Goal: Information Seeking & Learning: Learn about a topic

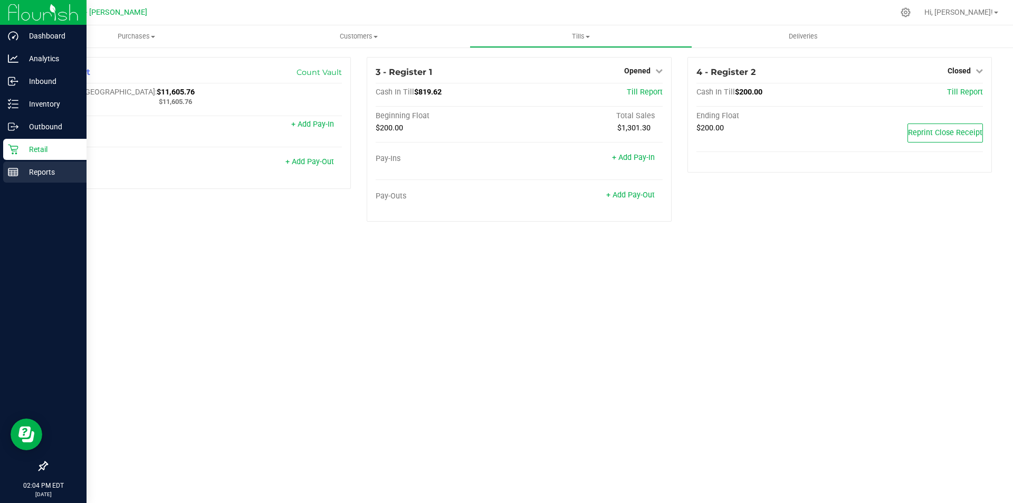
click at [39, 169] on p "Reports" at bounding box center [49, 172] width 63 height 13
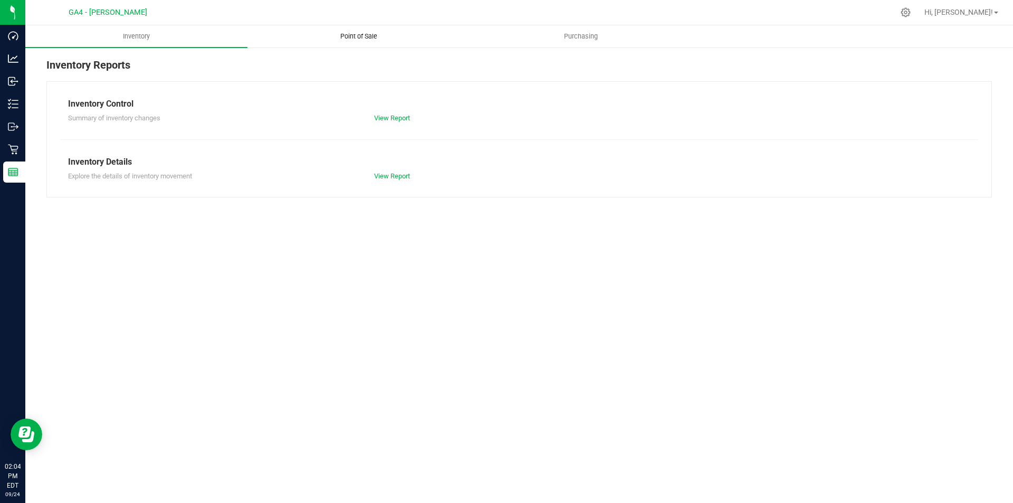
click at [355, 37] on span "Point of Sale" at bounding box center [358, 37] width 65 height 10
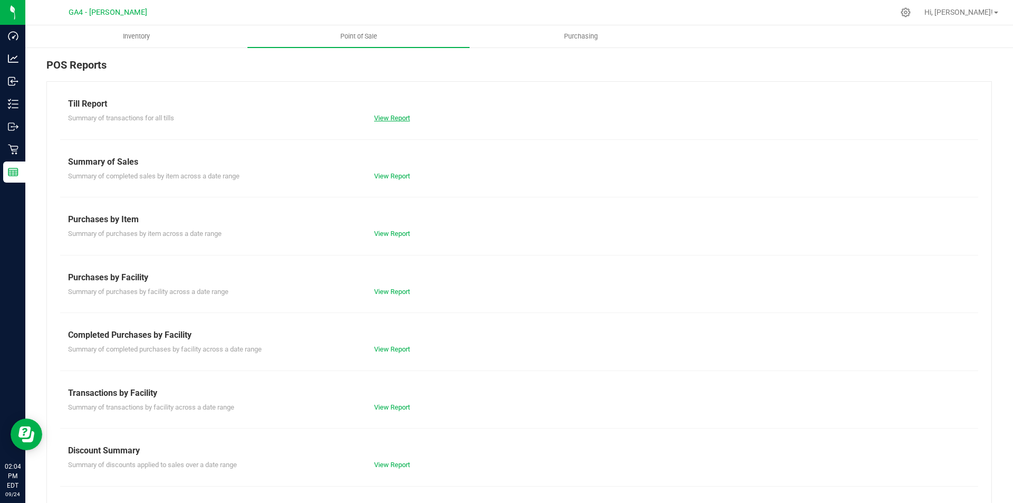
click at [386, 119] on link "View Report" at bounding box center [392, 118] width 36 height 8
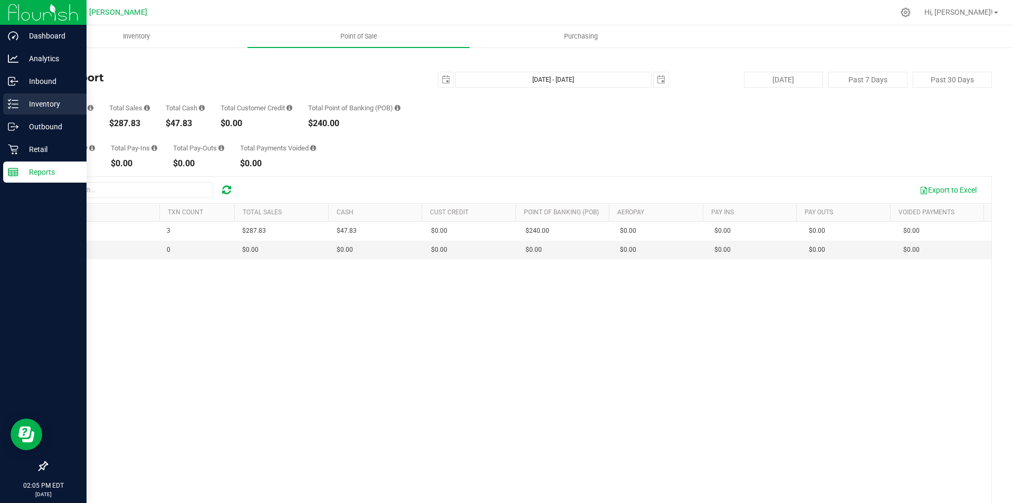
click at [51, 105] on p "Inventory" at bounding box center [49, 104] width 63 height 13
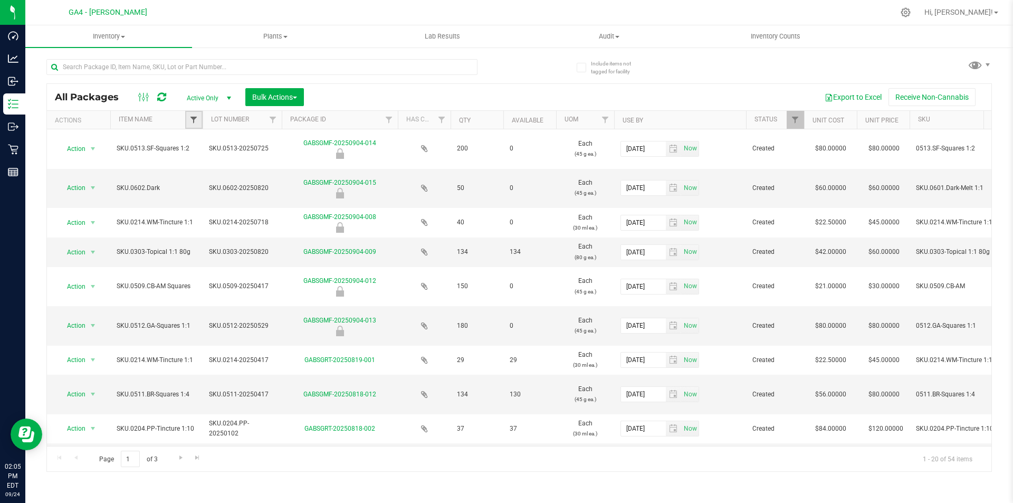
click at [195, 118] on span "Filter" at bounding box center [193, 120] width 8 height 8
click at [346, 95] on div "Export to Excel Receive Non-Cannabis" at bounding box center [648, 97] width 672 height 18
click at [232, 96] on span "select" at bounding box center [229, 98] width 8 height 8
click at [362, 84] on div "All Packages Active Only Active Only Lab Samples Locked All Bulk Actions Add to…" at bounding box center [519, 97] width 945 height 26
click at [134, 119] on link "Item Name" at bounding box center [136, 119] width 34 height 7
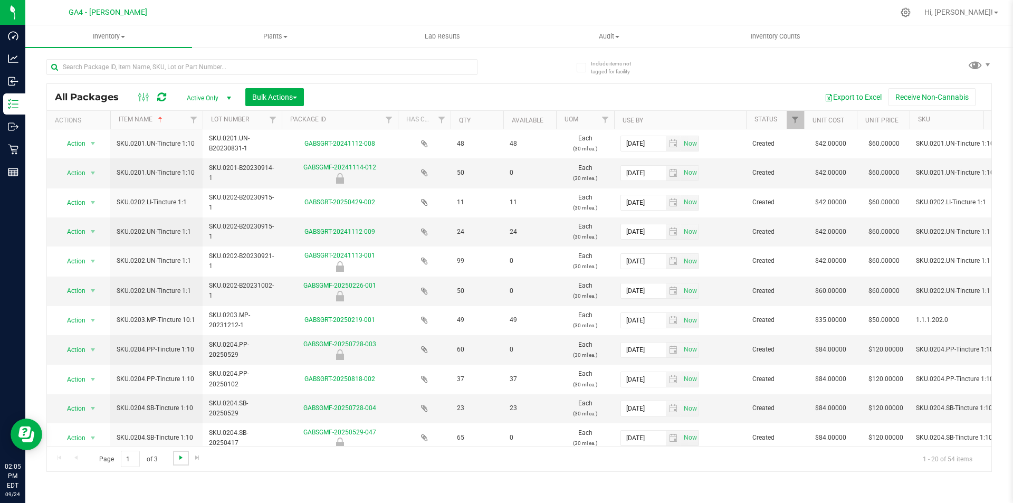
click at [178, 460] on span "Go to the next page" at bounding box center [181, 457] width 8 height 8
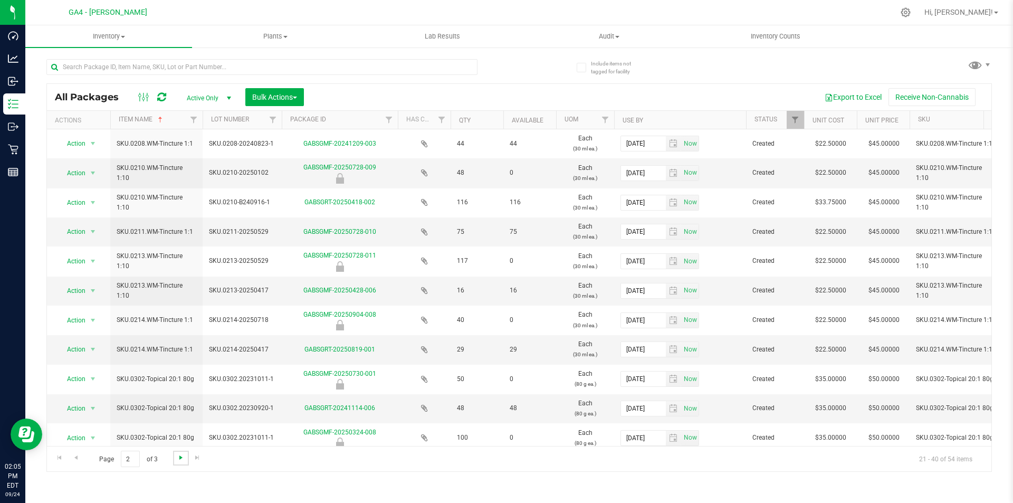
click at [181, 454] on span "Go to the next page" at bounding box center [181, 457] width 8 height 8
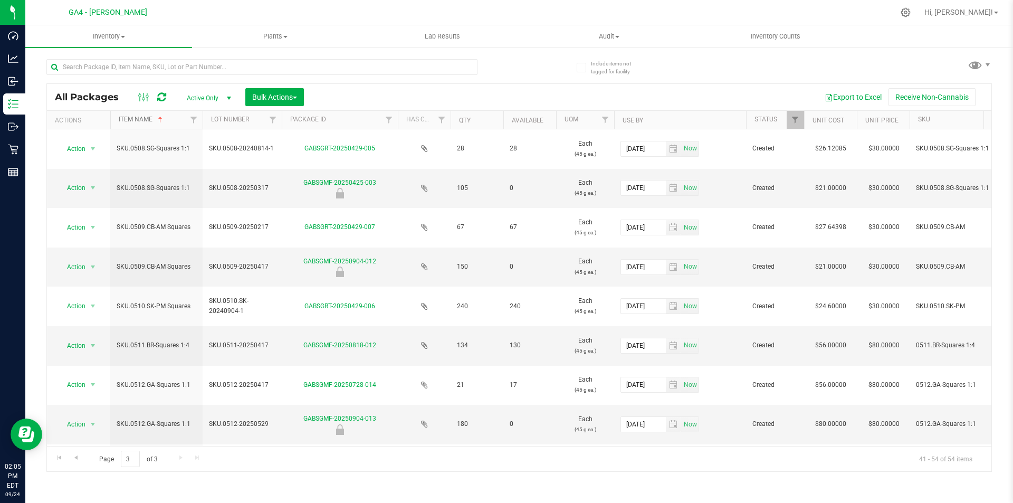
click at [145, 118] on link "Item Name" at bounding box center [142, 119] width 46 height 7
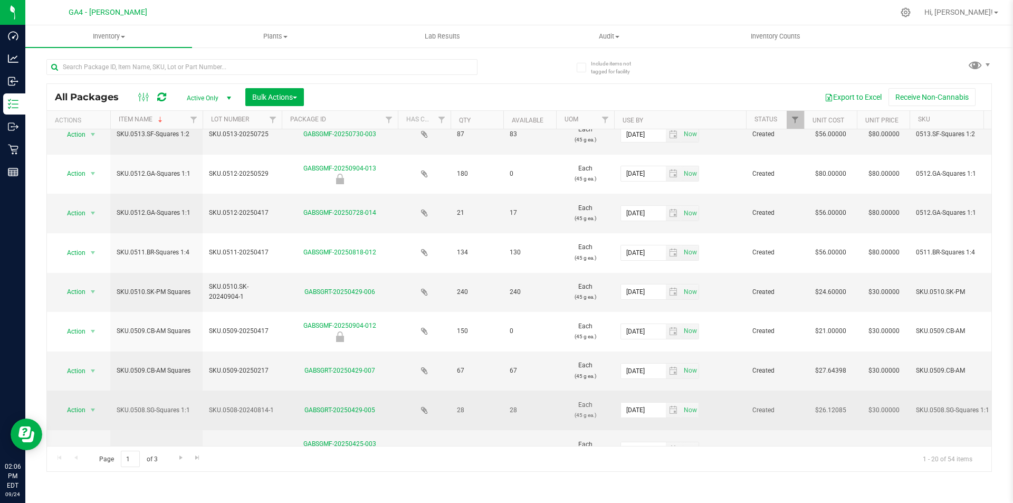
scroll to position [369, 0]
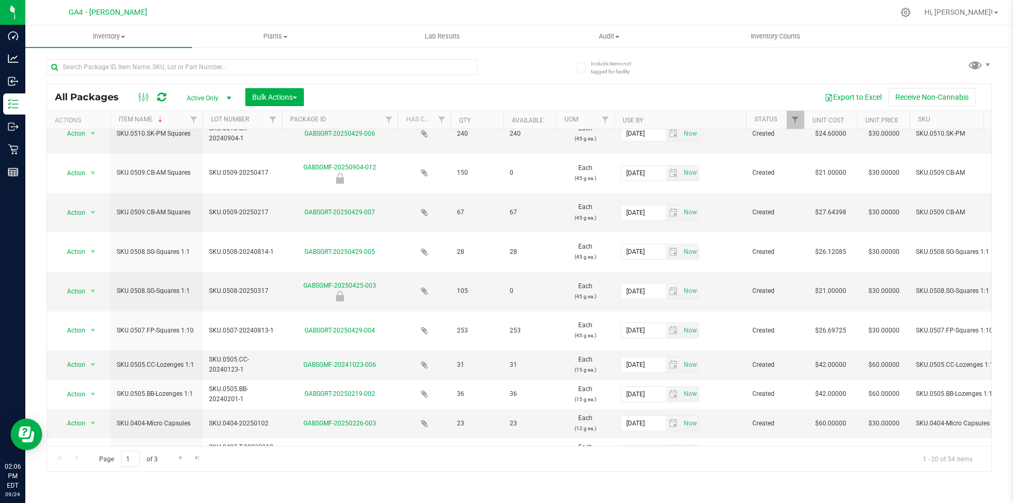
drag, startPoint x: 474, startPoint y: 371, endPoint x: 404, endPoint y: 104, distance: 276.3
click at [404, 104] on div "Export to Excel Receive Non-Cannabis" at bounding box center [648, 97] width 672 height 18
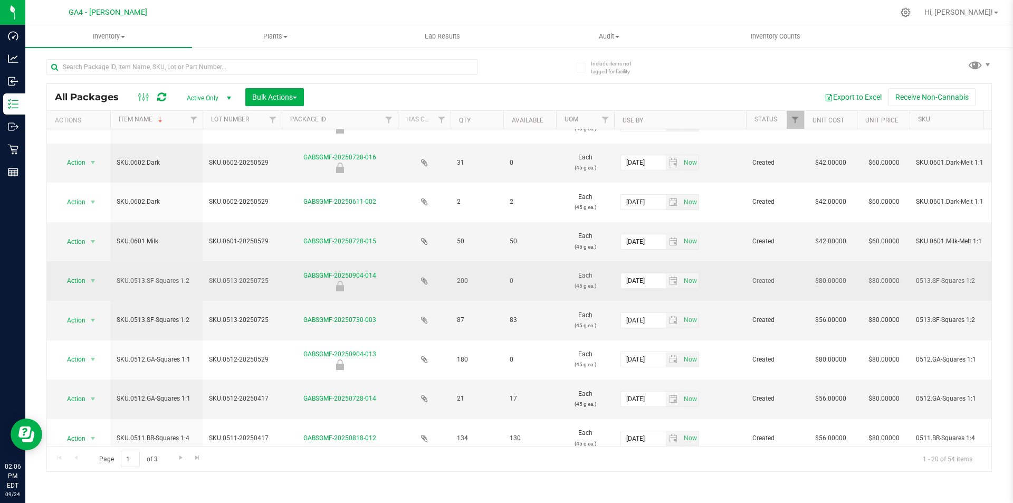
scroll to position [0, 0]
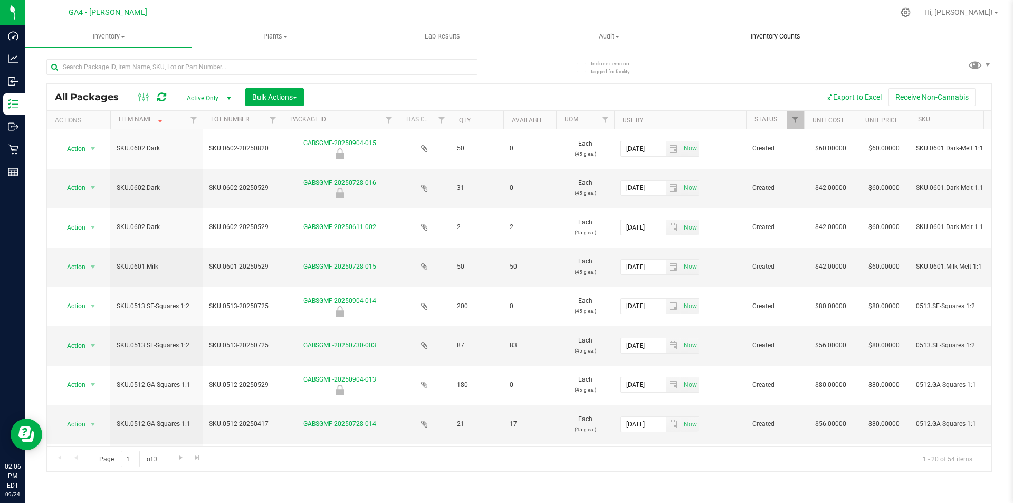
click at [782, 36] on span "Inventory Counts" at bounding box center [776, 37] width 78 height 10
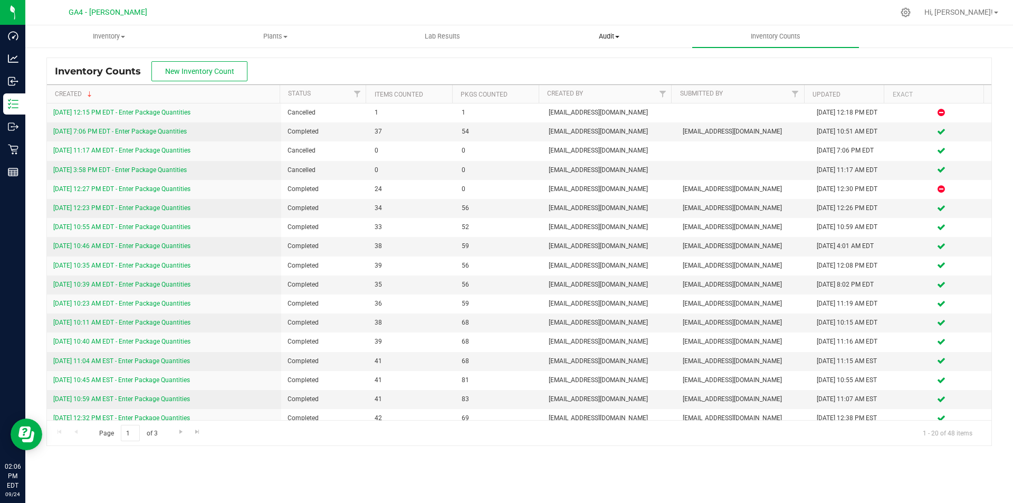
click at [614, 37] on span "Audit" at bounding box center [609, 37] width 166 height 10
click at [593, 64] on span "Inventory auditing" at bounding box center [571, 63] width 90 height 9
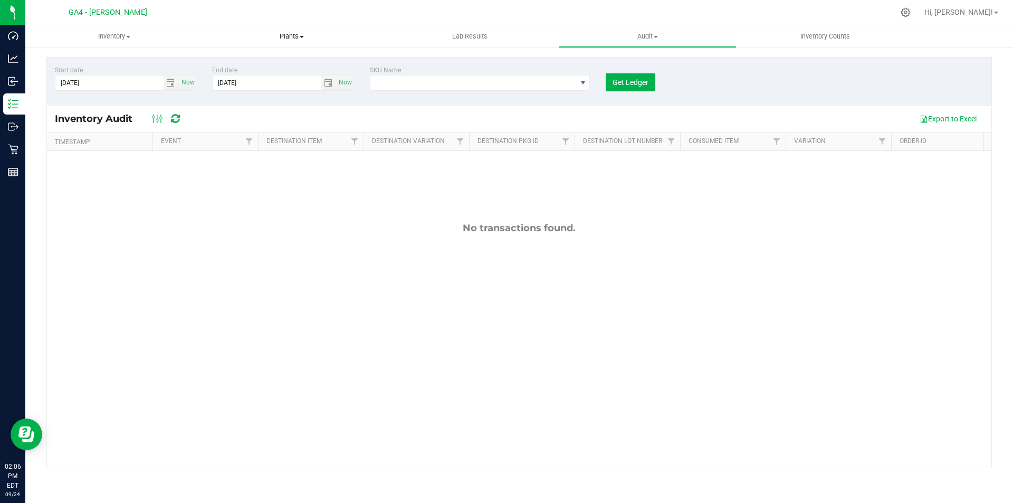
click at [294, 36] on span "Plants" at bounding box center [292, 37] width 177 height 10
click at [391, 35] on uib-tab-heading "Lab Results" at bounding box center [470, 36] width 177 height 21
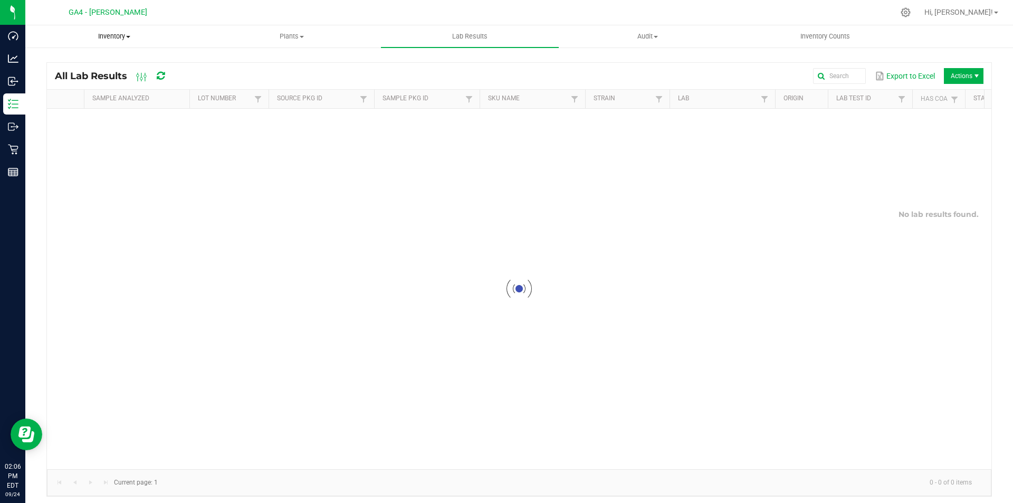
click at [126, 32] on span "Inventory" at bounding box center [114, 37] width 177 height 10
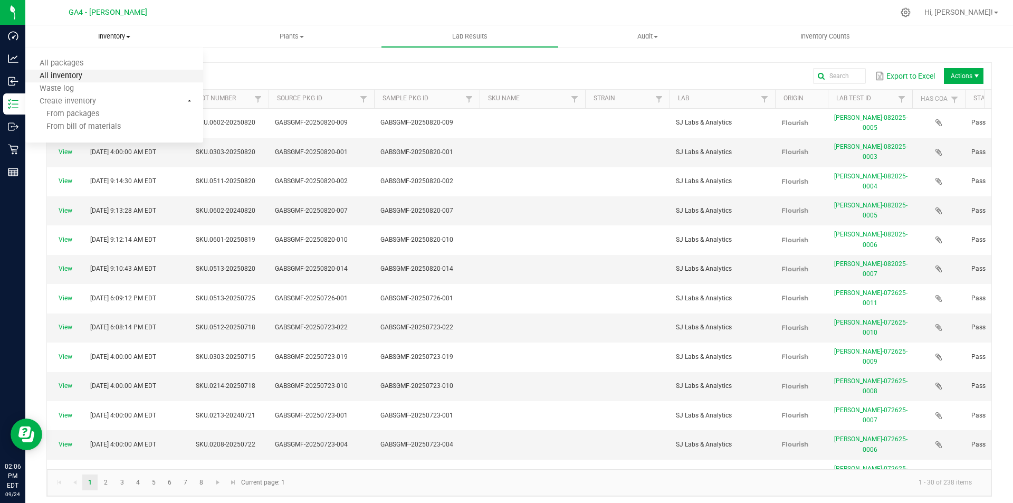
click at [69, 74] on span "All inventory" at bounding box center [60, 76] width 71 height 9
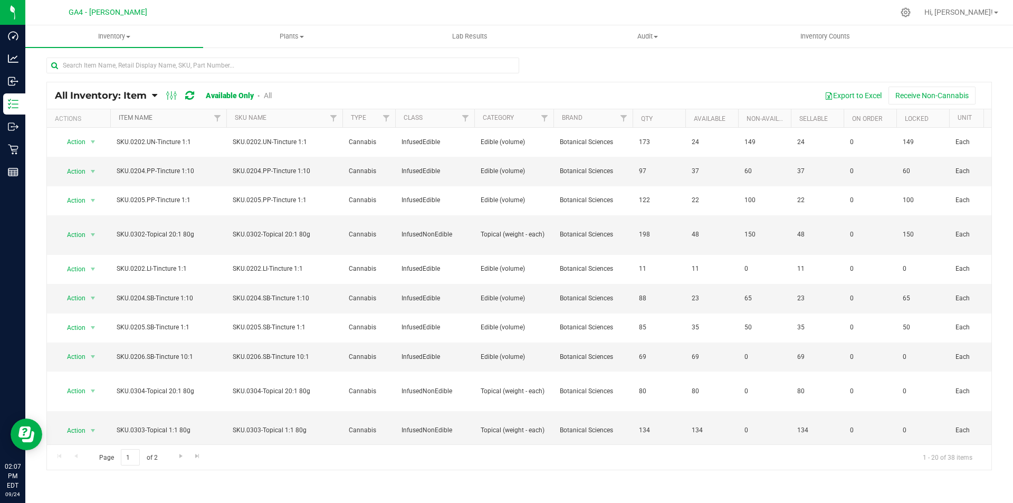
click at [141, 119] on link "Item Name" at bounding box center [136, 117] width 34 height 7
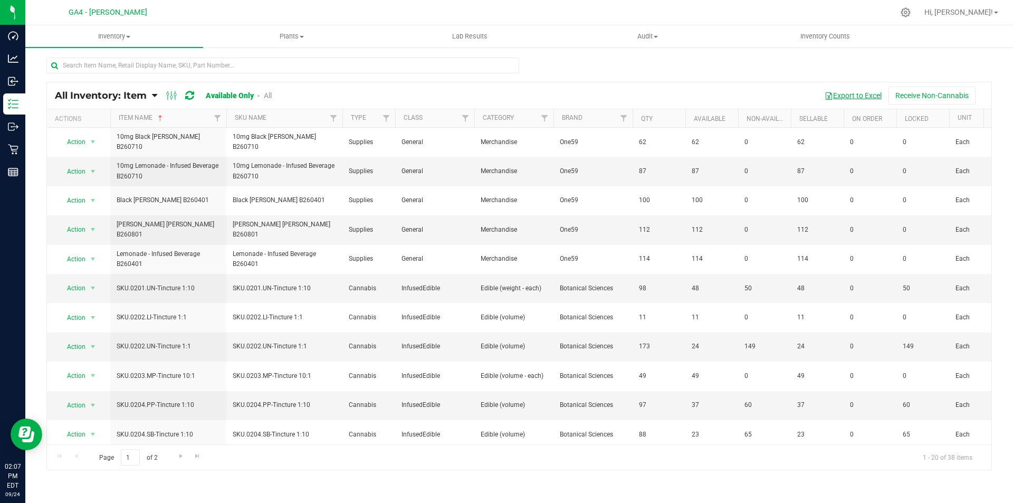
click at [849, 94] on button "Export to Excel" at bounding box center [853, 96] width 71 height 18
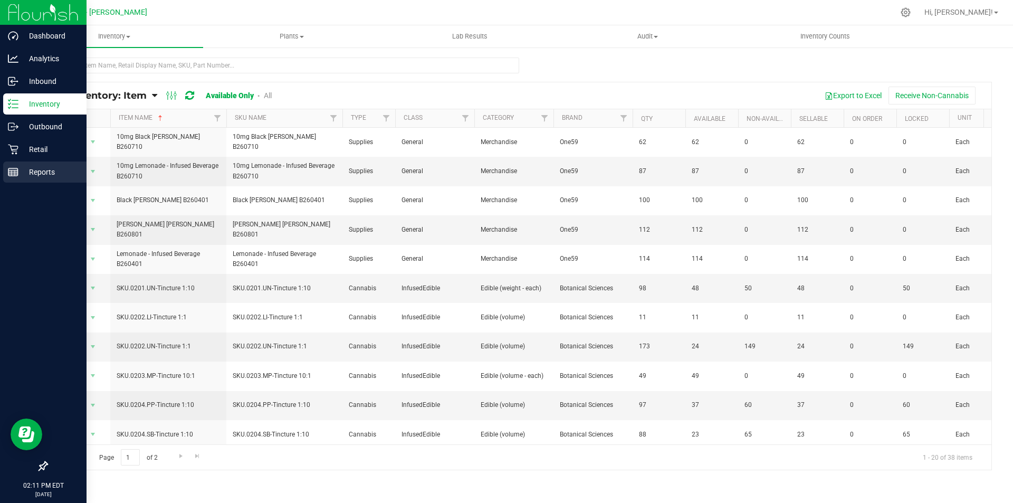
click at [29, 178] on p "Reports" at bounding box center [49, 172] width 63 height 13
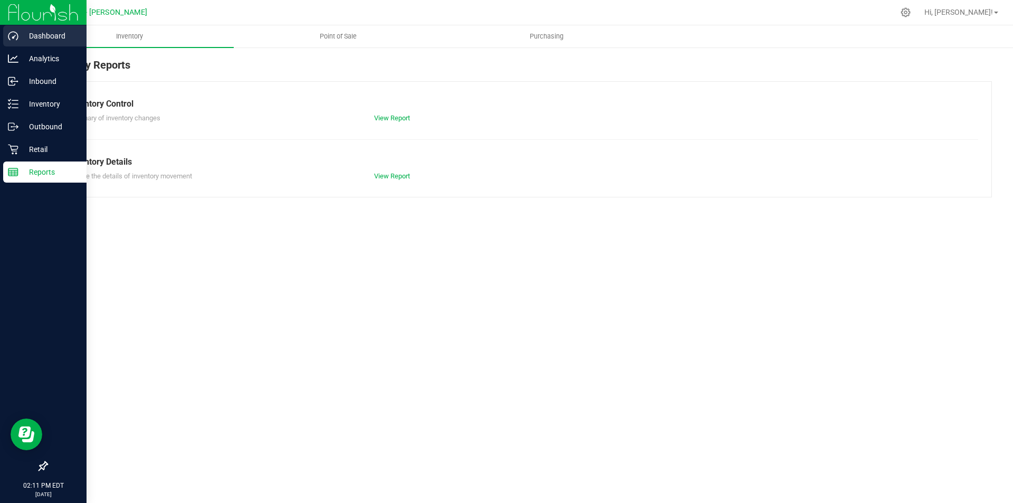
click at [48, 37] on p "Dashboard" at bounding box center [49, 36] width 63 height 13
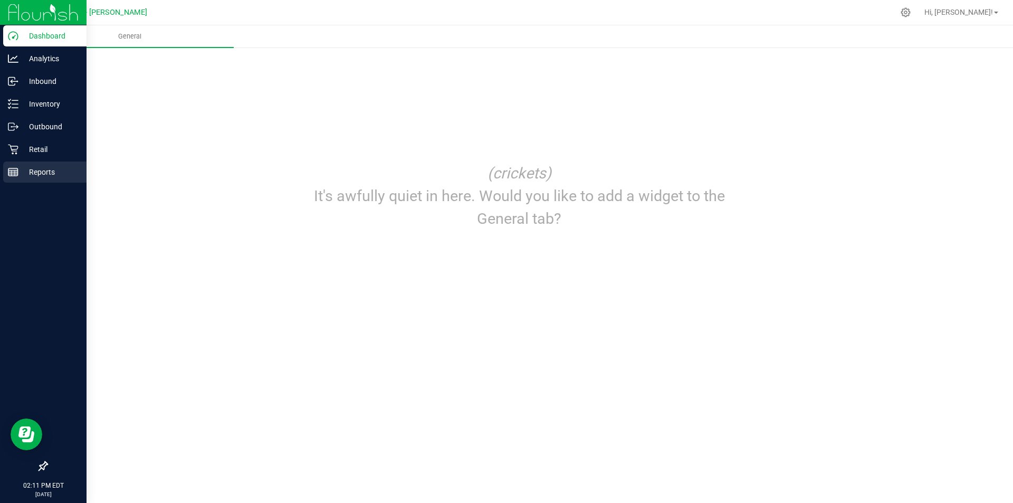
click at [48, 173] on p "Reports" at bounding box center [49, 172] width 63 height 13
